Goal: Information Seeking & Learning: Learn about a topic

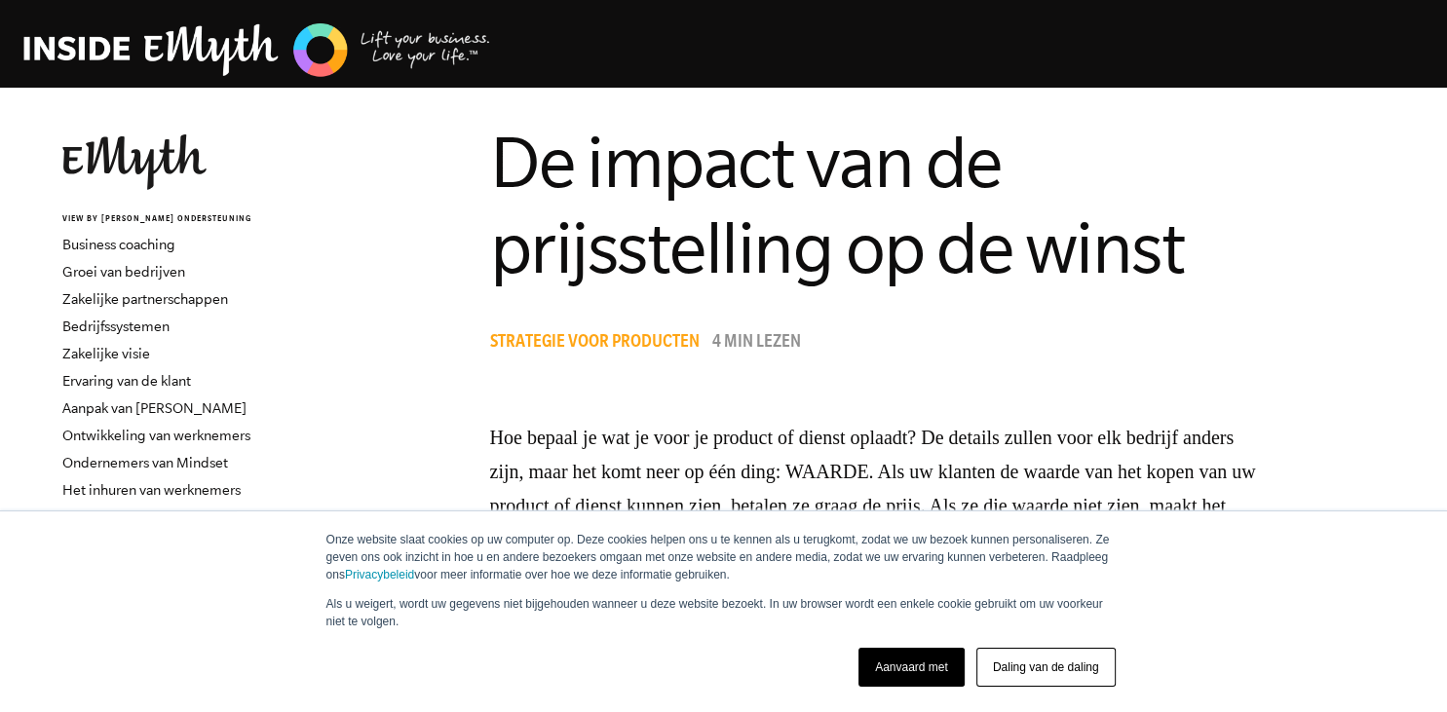
click at [914, 654] on link "Aanvaard met" at bounding box center [911, 667] width 106 height 39
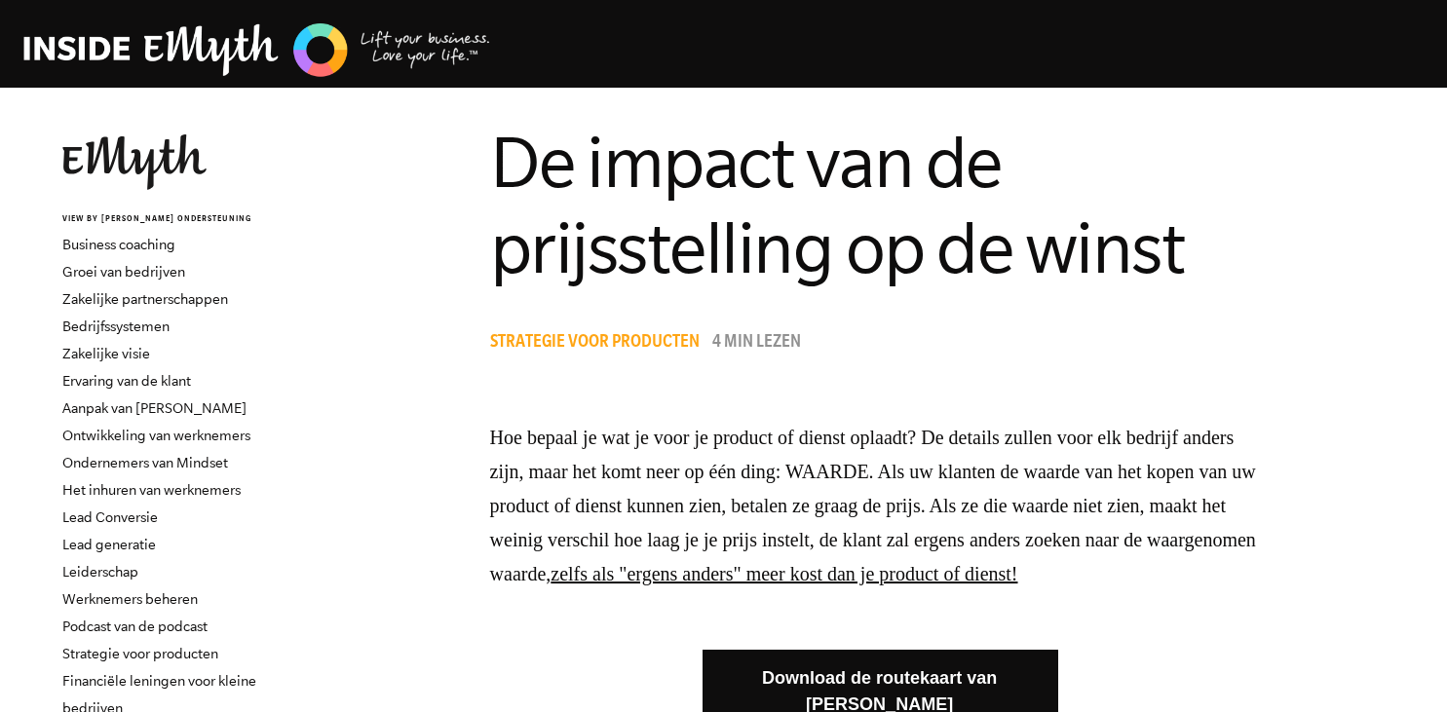
scroll to position [411, 0]
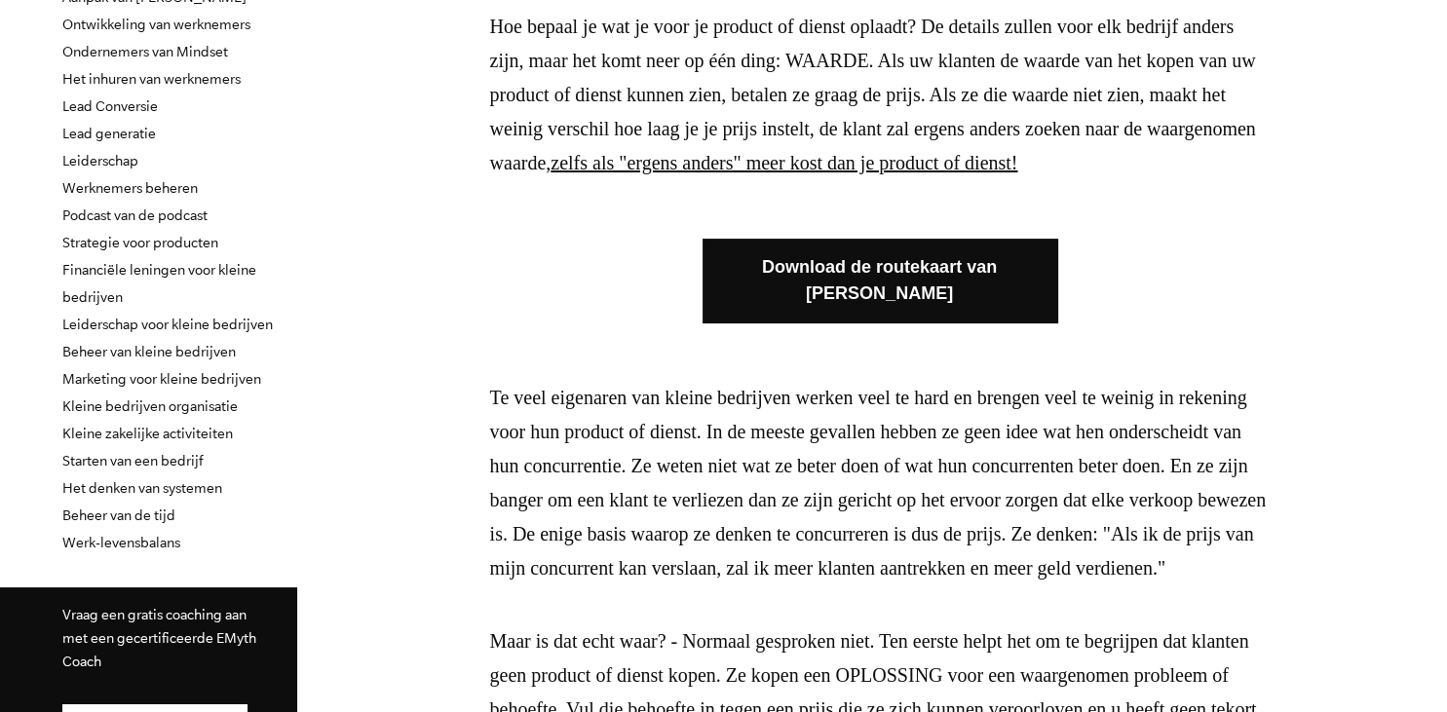
click at [806, 286] on link "Download de routekaart van [PERSON_NAME]" at bounding box center [879, 281] width 355 height 84
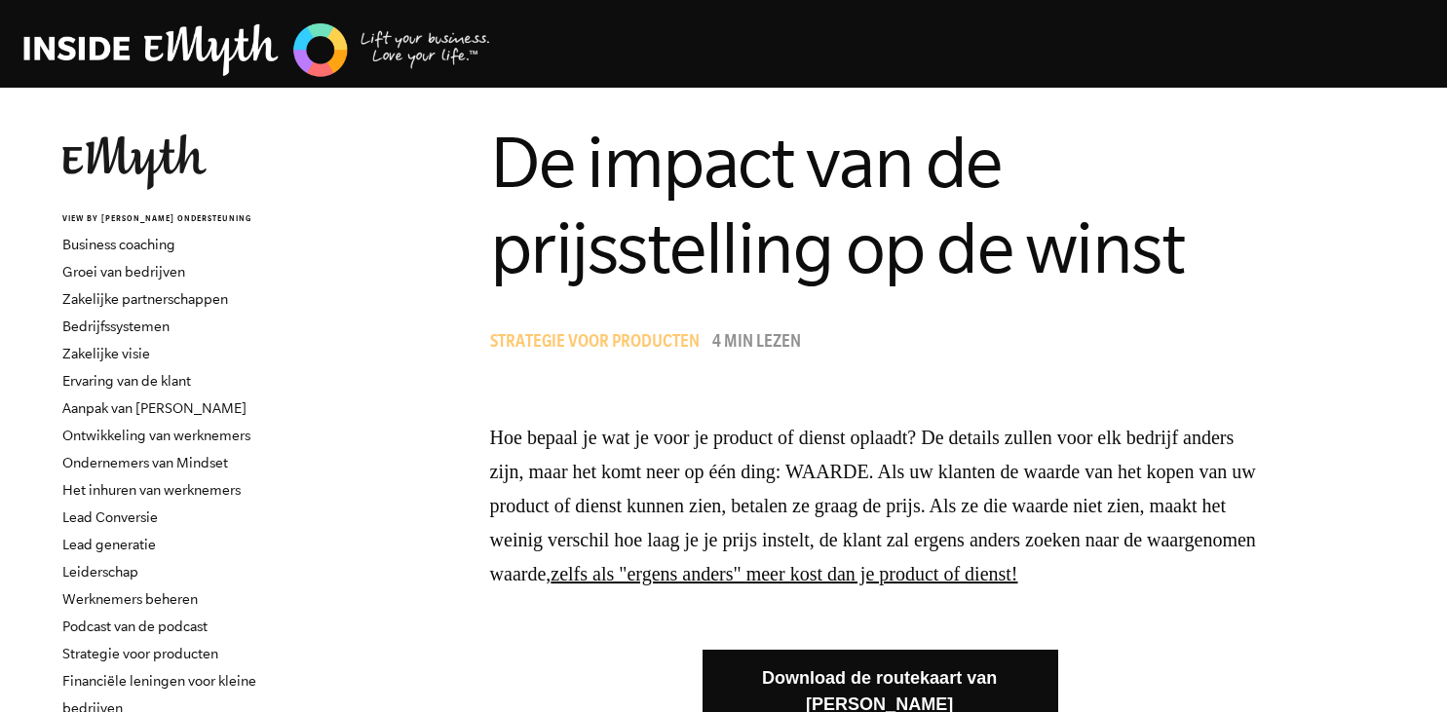
click at [634, 349] on span "Strategie voor producten" at bounding box center [594, 343] width 209 height 19
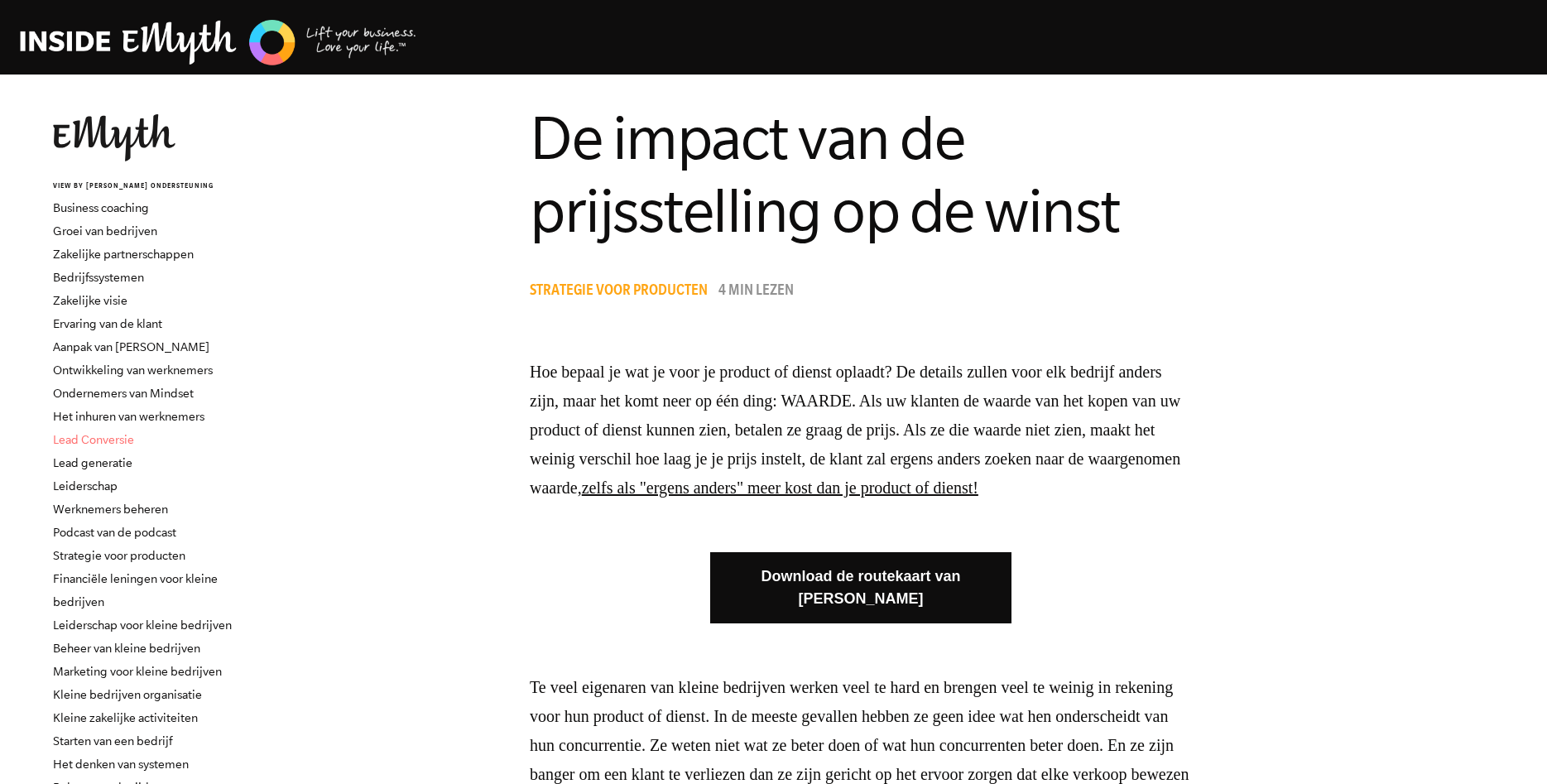
click at [90, 437] on link "Lead Conversie" at bounding box center [93, 440] width 81 height 14
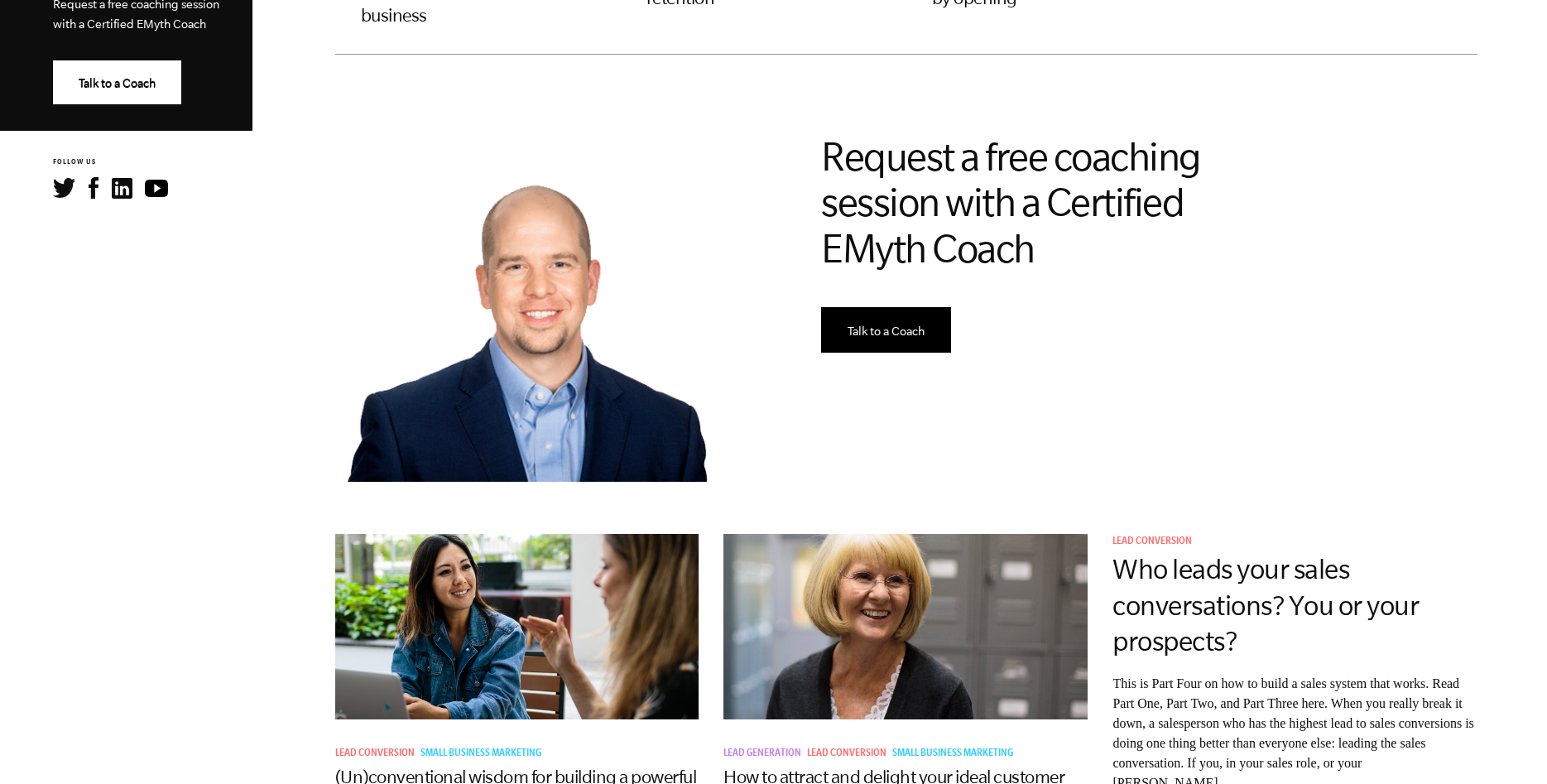
scroll to position [422, 0]
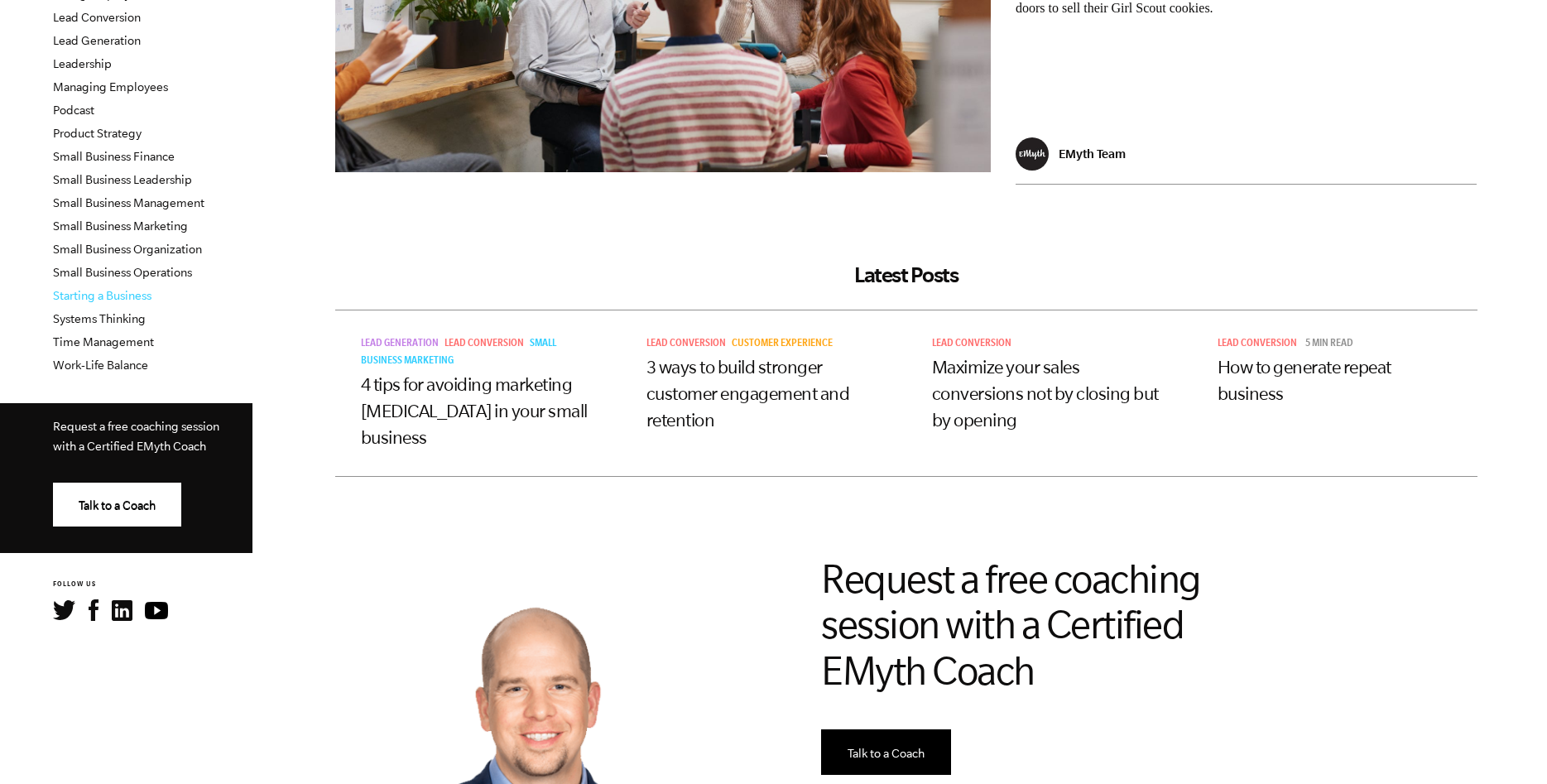
click at [95, 293] on link "Starting a Business" at bounding box center [102, 296] width 99 height 14
